Goal: Task Accomplishment & Management: Use online tool/utility

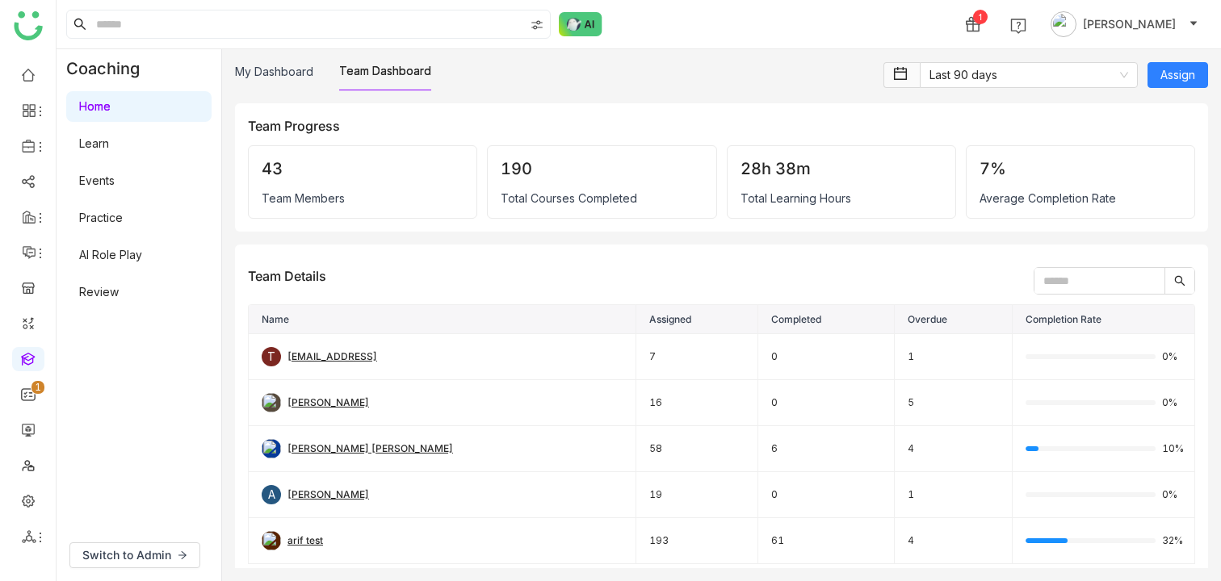
click at [109, 148] on link "Learn" at bounding box center [94, 143] width 30 height 14
click at [109, 140] on link "Learn" at bounding box center [94, 143] width 30 height 14
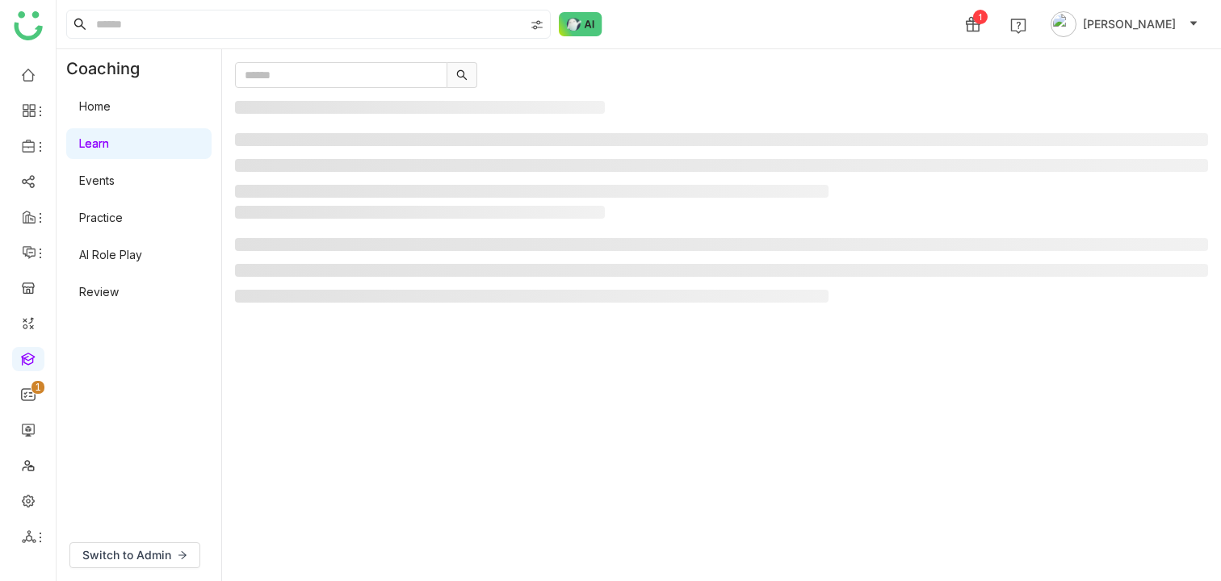
click at [100, 145] on link "Learn" at bounding box center [94, 143] width 30 height 14
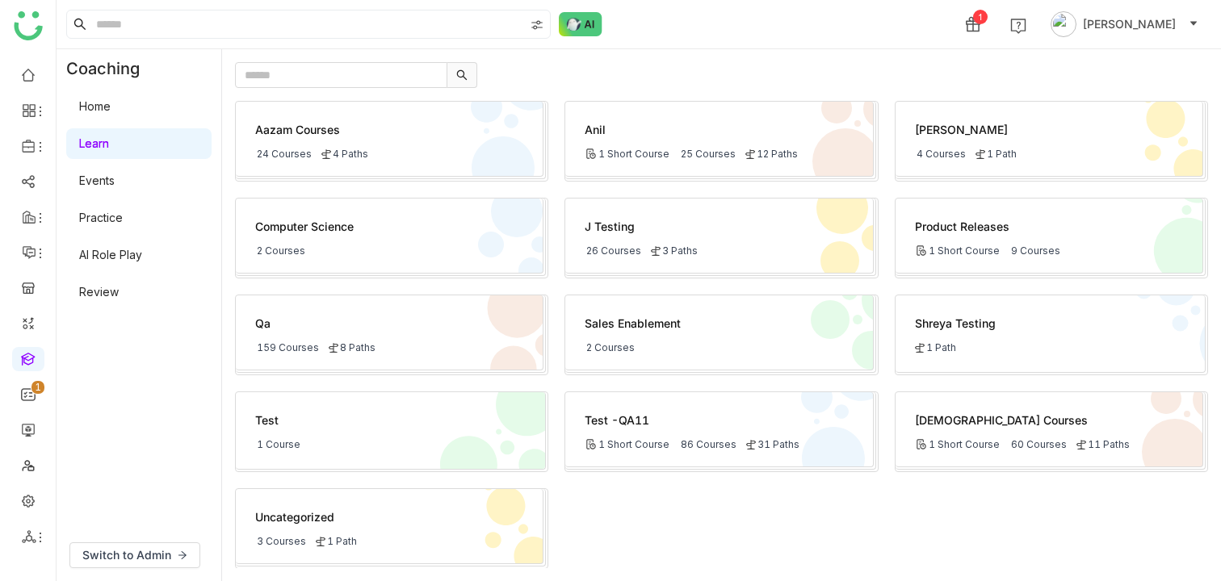
click at [455, 157] on div "24 Courses 4 Paths" at bounding box center [389, 154] width 268 height 12
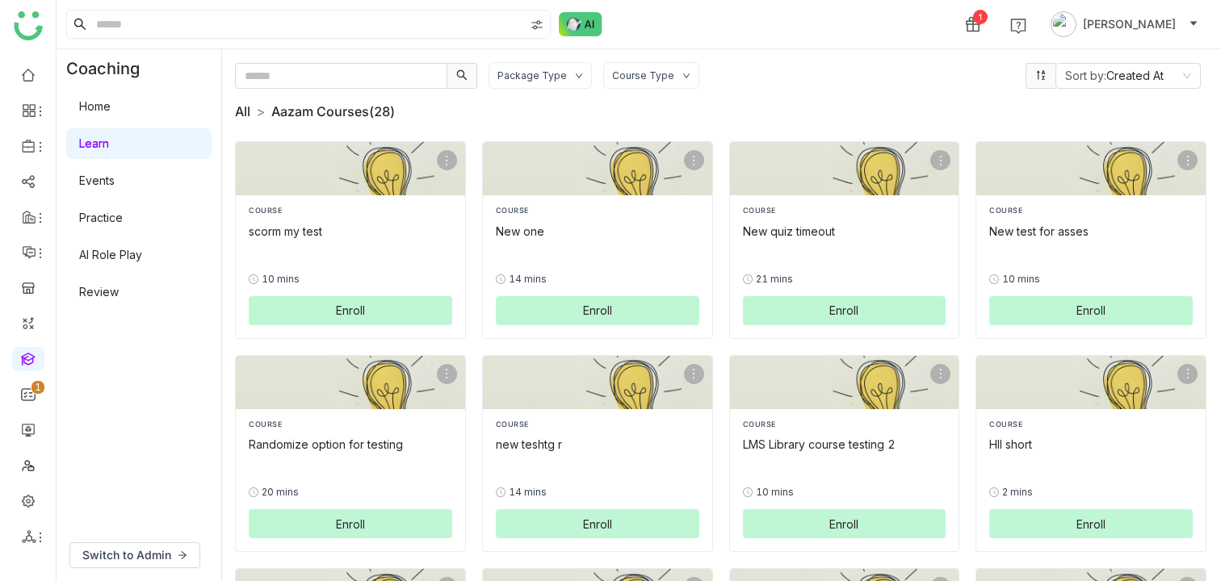
click at [241, 108] on link "All" at bounding box center [242, 111] width 15 height 16
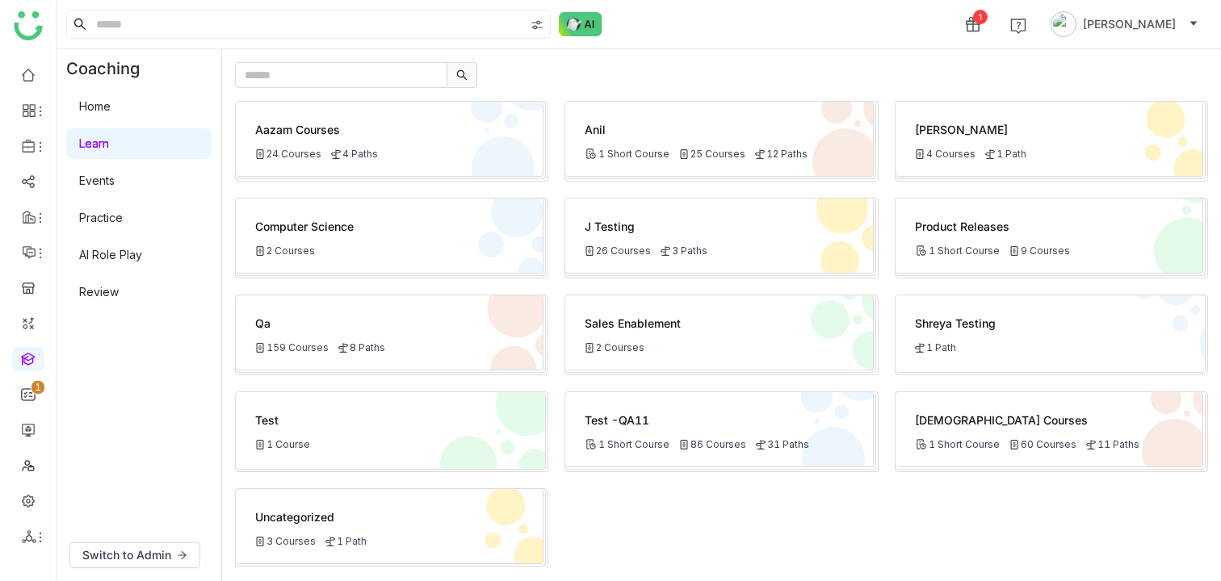
click at [413, 141] on div "Aazam Courses 24 Courses 4 Paths" at bounding box center [390, 139] width 308 height 75
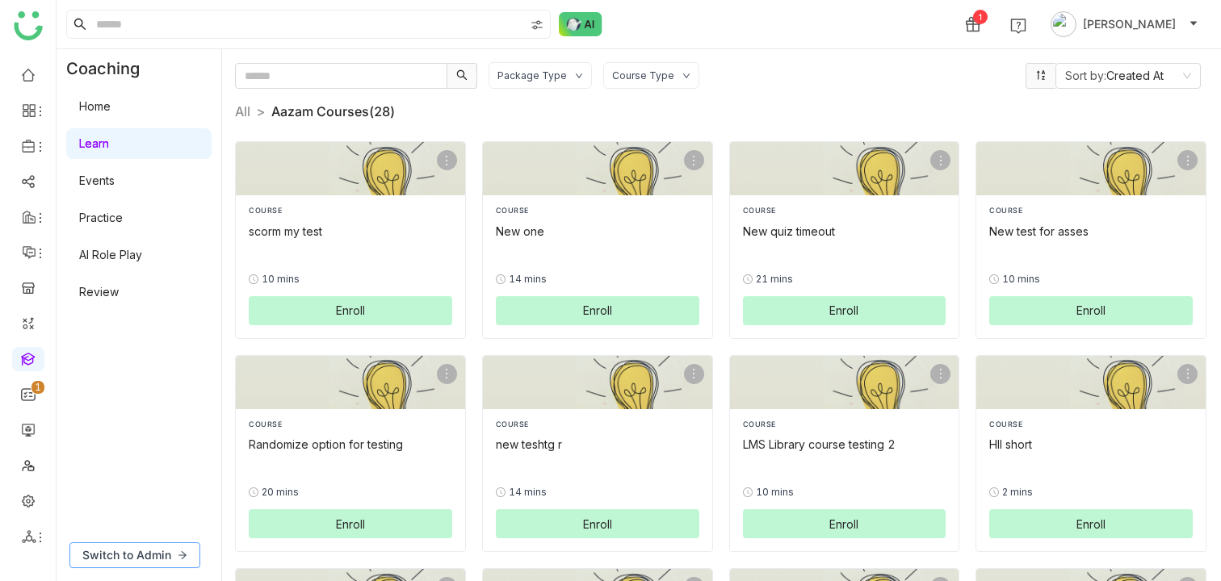
click at [139, 556] on span "Switch to Admin" at bounding box center [126, 556] width 89 height 18
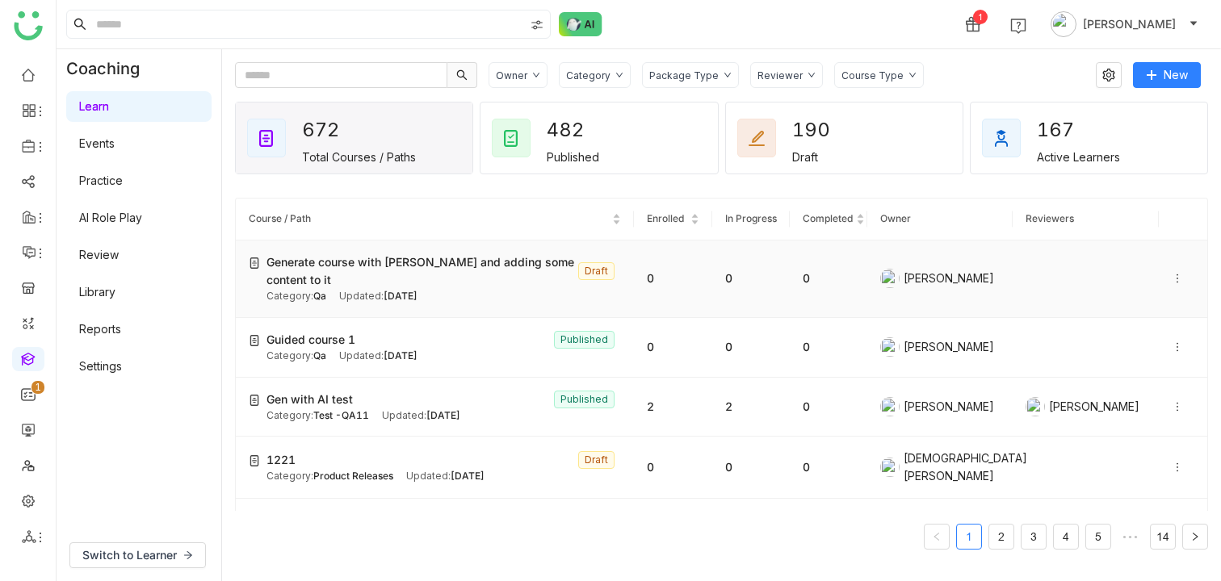
click at [458, 296] on div "Category: Qa Updated: [DATE]" at bounding box center [443, 296] width 354 height 15
click at [458, 292] on div "Category: Qa Updated: [DATE]" at bounding box center [443, 296] width 354 height 15
click at [1176, 281] on icon at bounding box center [1177, 279] width 2 height 9
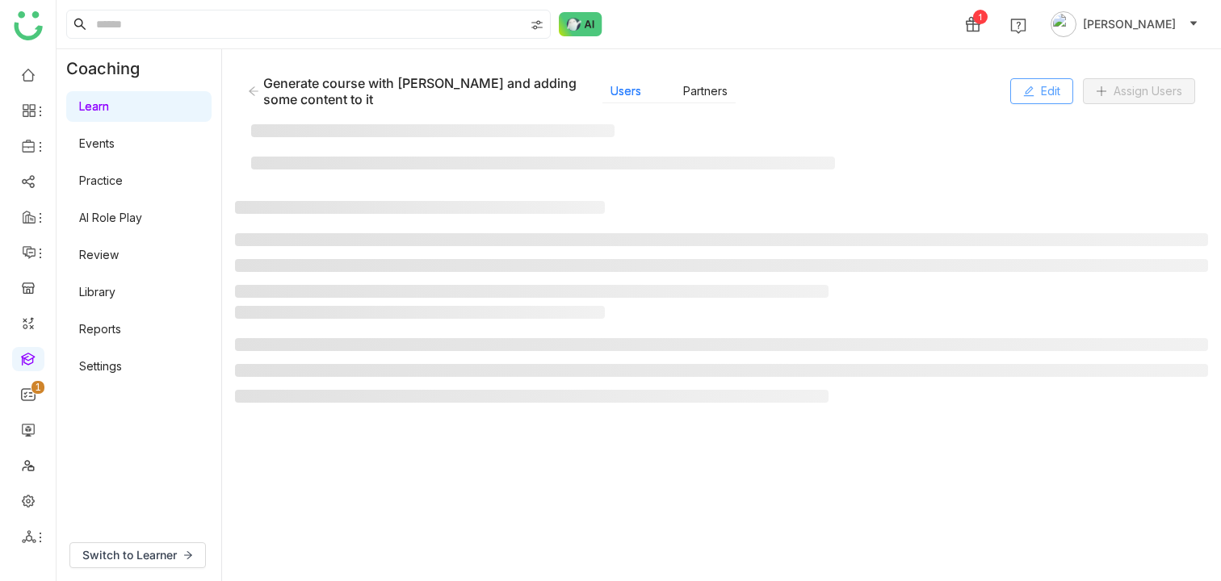
click at [1049, 89] on span "Edit" at bounding box center [1050, 91] width 19 height 18
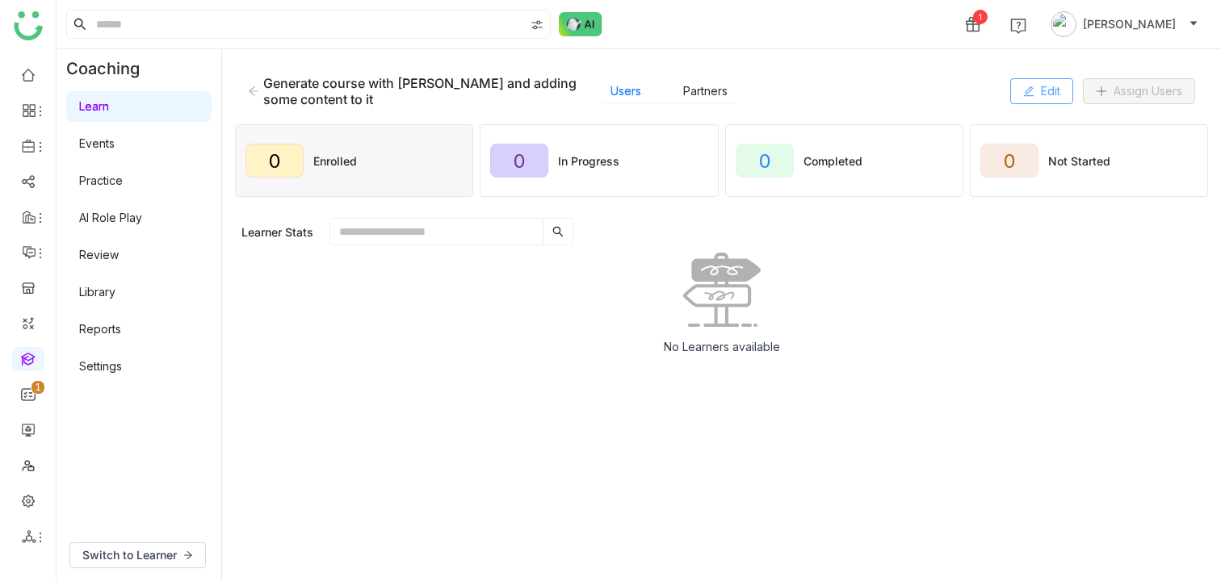
click at [1041, 86] on span "Edit" at bounding box center [1050, 91] width 19 height 18
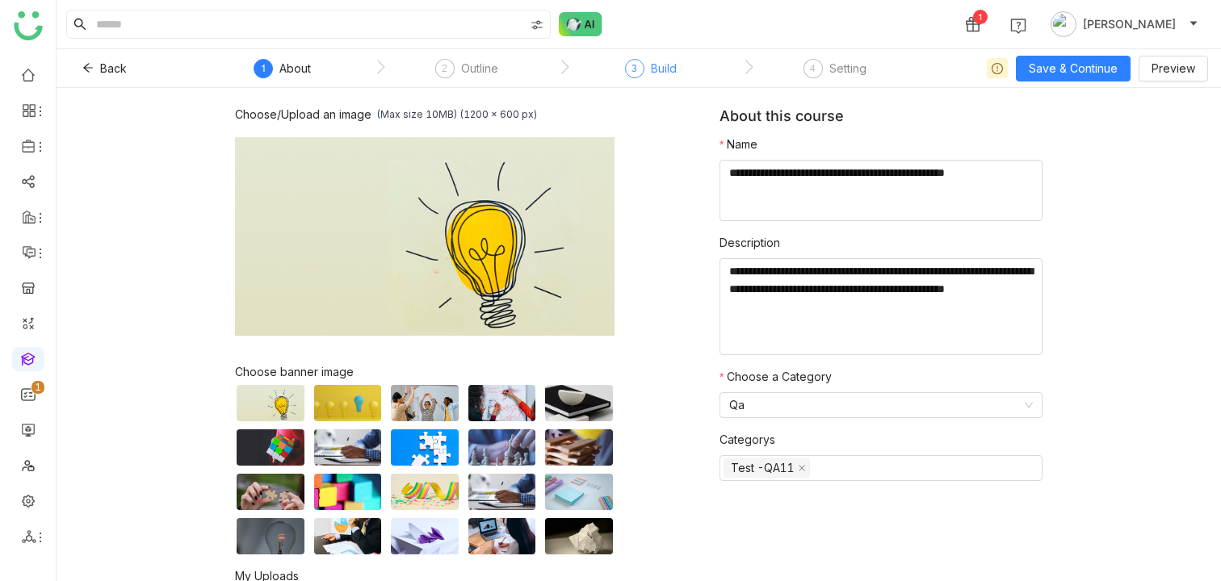
click at [656, 73] on div "Build" at bounding box center [664, 68] width 26 height 19
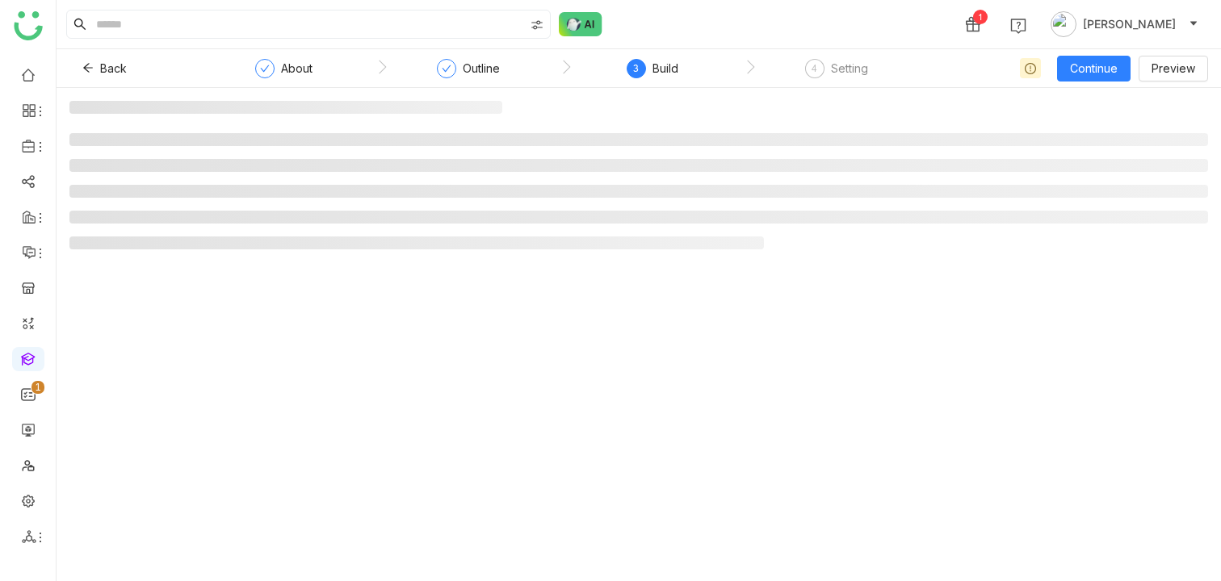
click at [649, 74] on div "3 Build" at bounding box center [653, 73] width 52 height 29
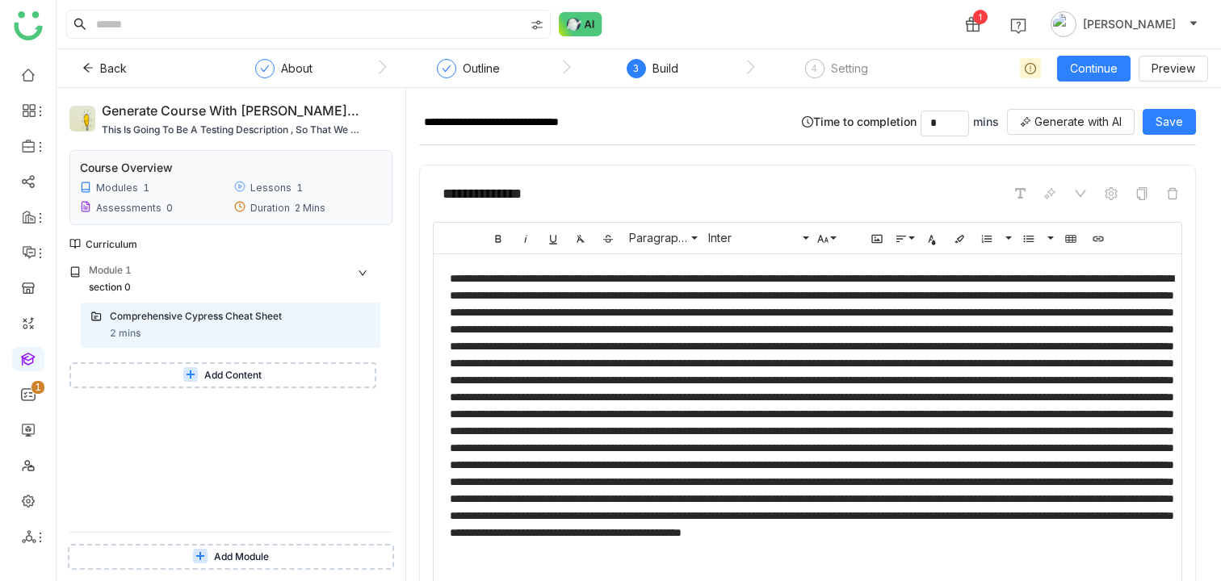
click at [201, 366] on button "Add Content" at bounding box center [222, 376] width 307 height 26
click at [85, 69] on icon at bounding box center [88, 68] width 10 height 9
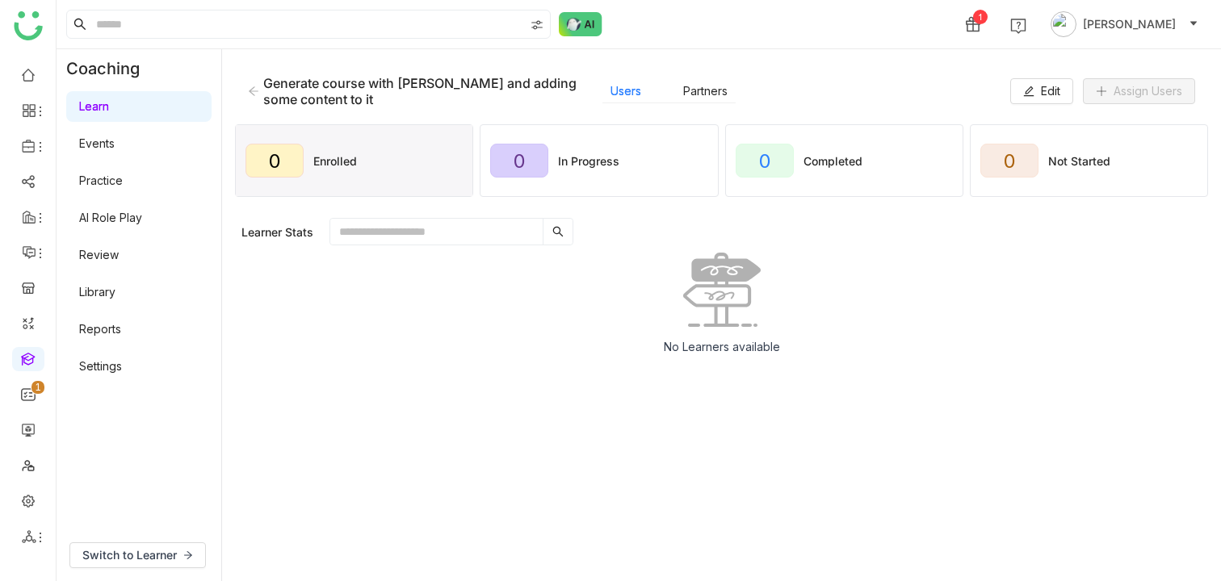
click at [249, 87] on icon at bounding box center [253, 91] width 11 height 11
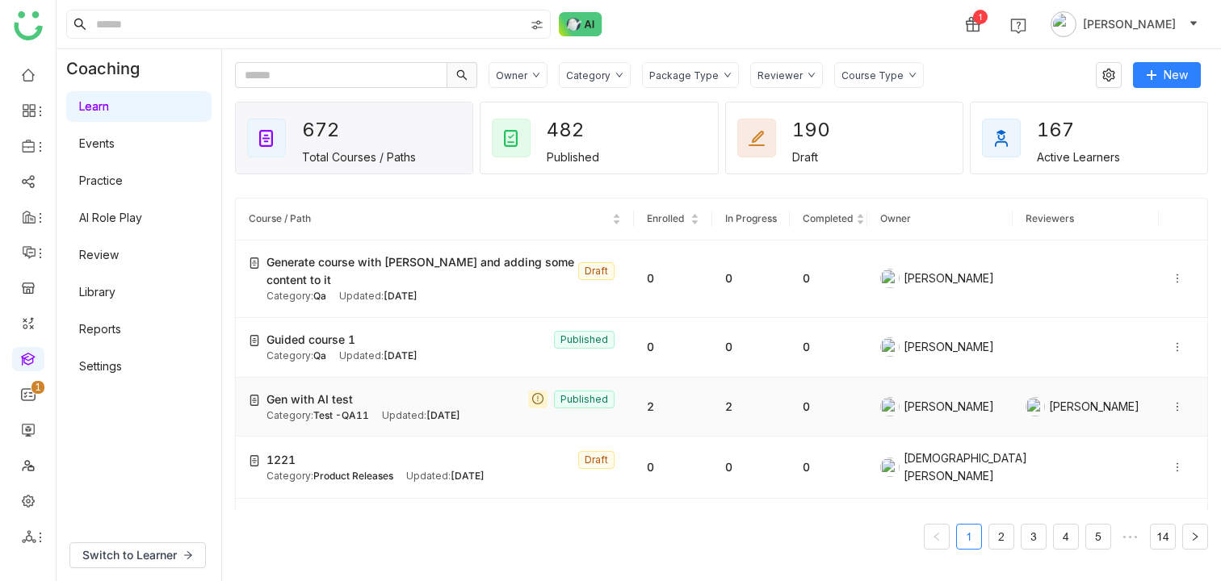
click at [474, 392] on div "Gen with AI test Published" at bounding box center [443, 400] width 354 height 18
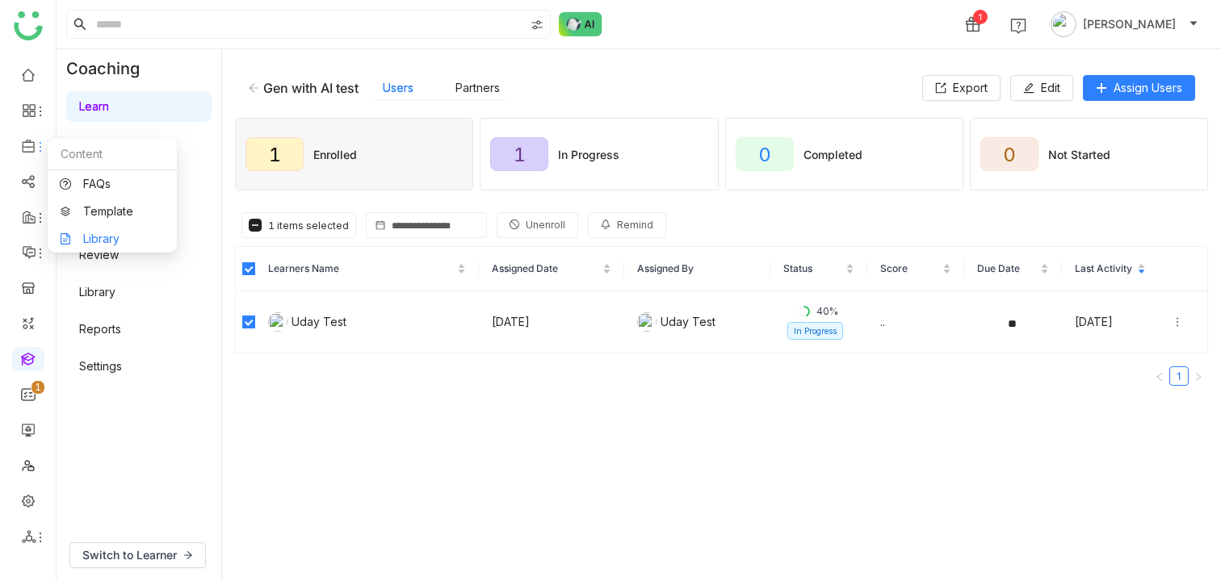
click at [88, 233] on link "Library" at bounding box center [112, 238] width 105 height 11
click at [36, 149] on icon at bounding box center [40, 146] width 13 height 13
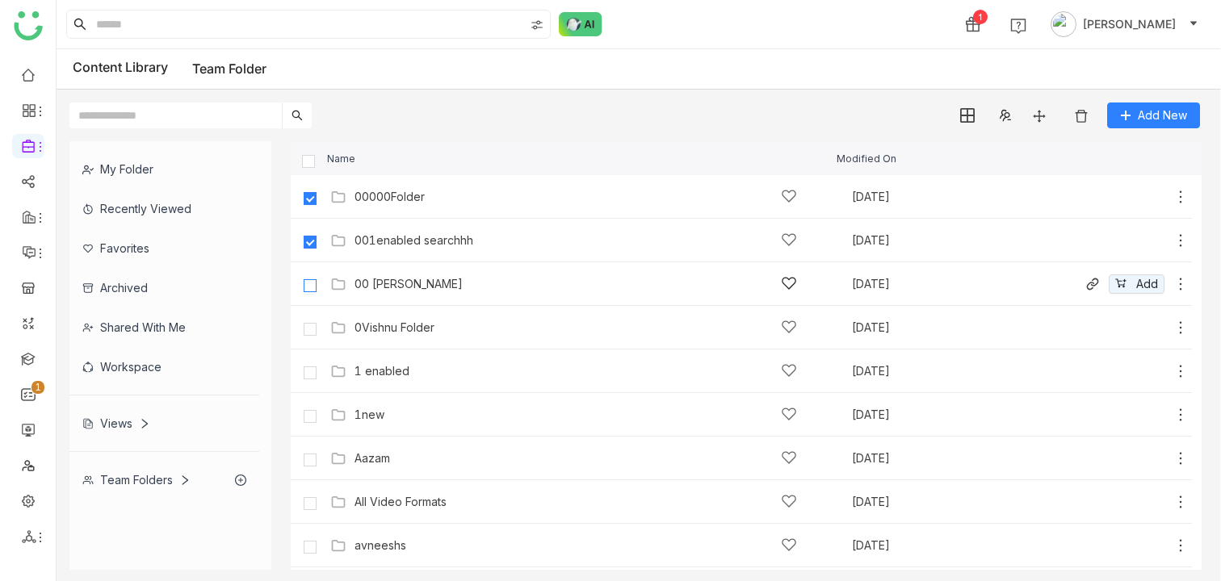
click at [310, 277] on label at bounding box center [310, 284] width 32 height 39
click at [578, 115] on div "Add New" at bounding box center [635, 109] width 1156 height 39
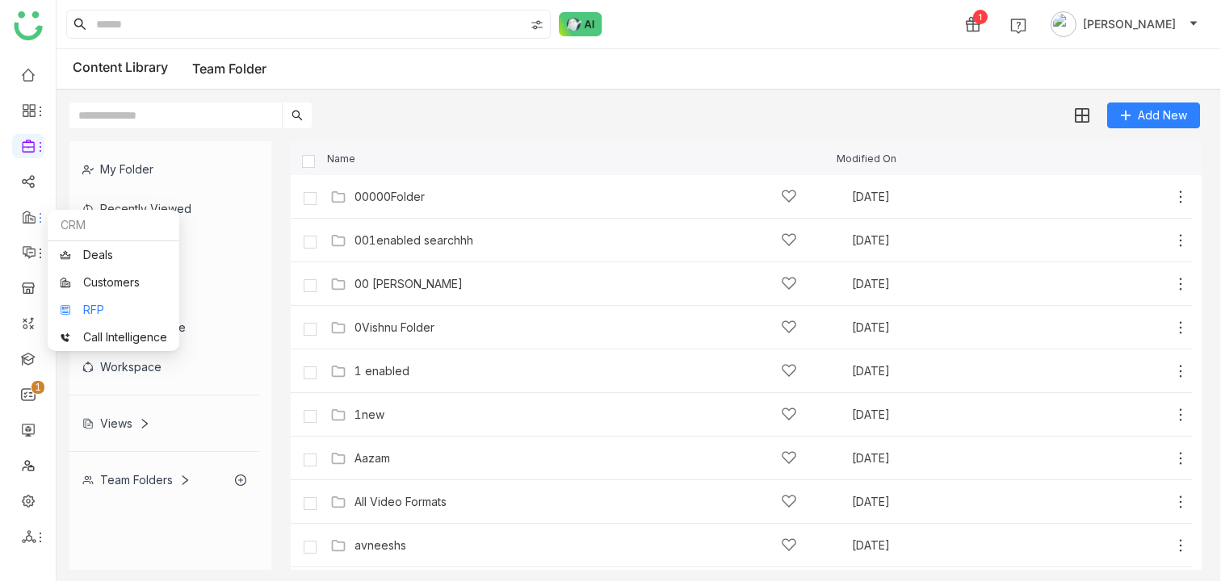
click at [89, 304] on link "RFP" at bounding box center [113, 309] width 107 height 11
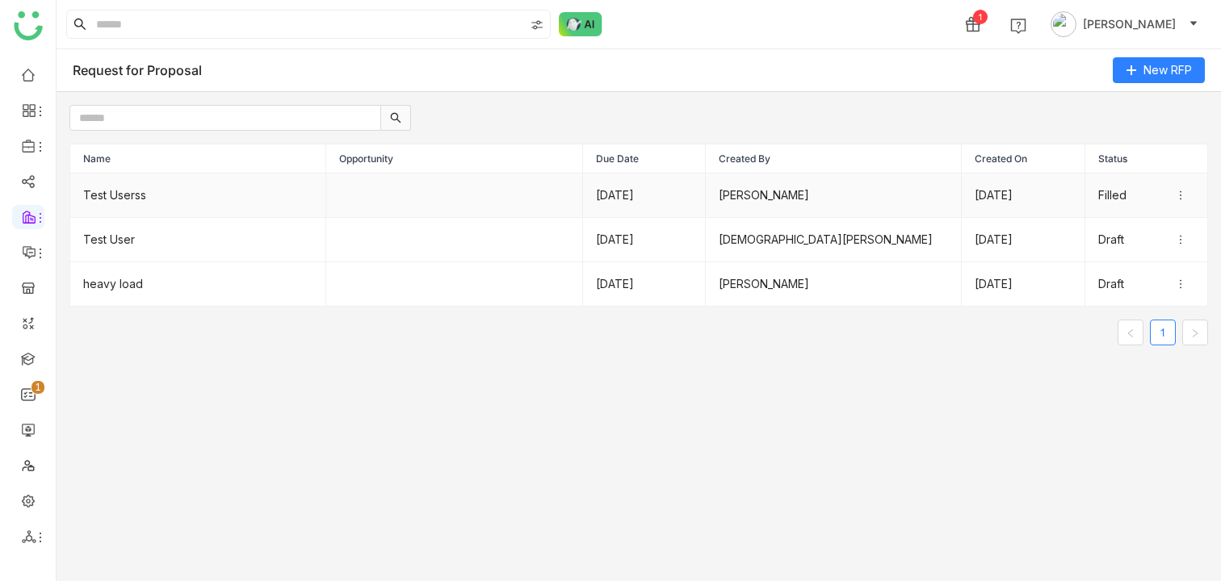
click at [203, 211] on td "Test Userss" at bounding box center [198, 196] width 256 height 44
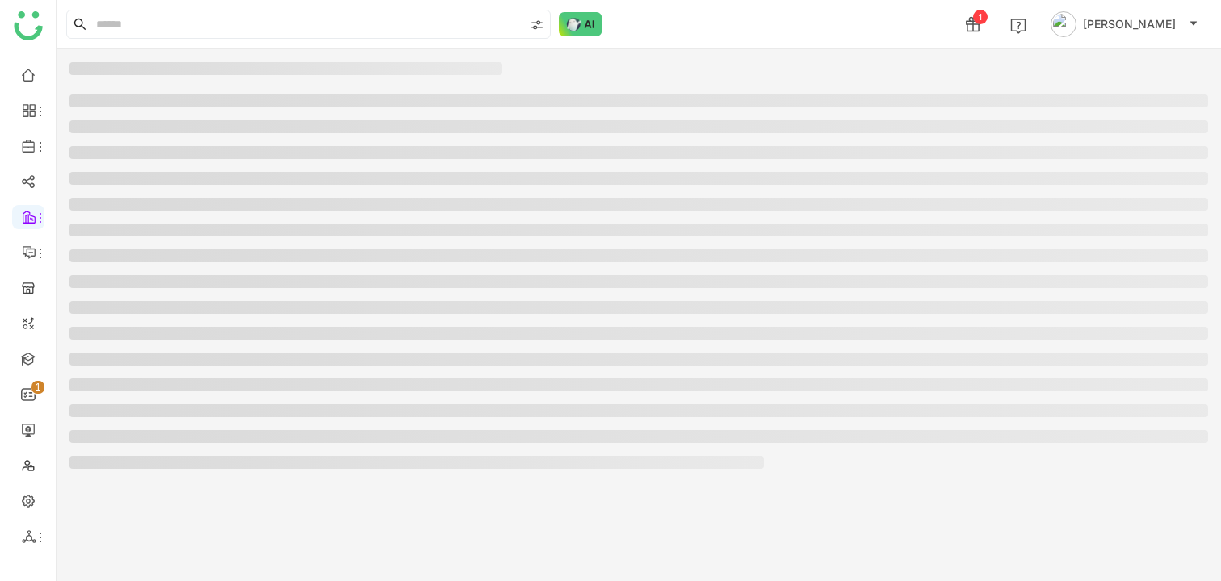
click at [203, 211] on ul at bounding box center [638, 281] width 1138 height 375
